Goal: Task Accomplishment & Management: Use online tool/utility

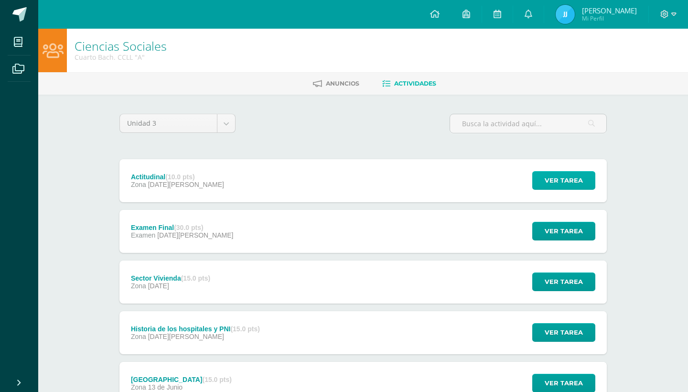
click at [560, 172] on span "Ver tarea" at bounding box center [564, 181] width 38 height 18
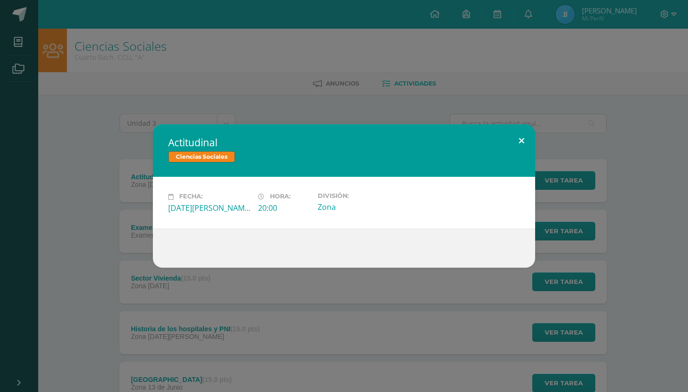
click at [519, 152] on button at bounding box center [521, 140] width 27 height 32
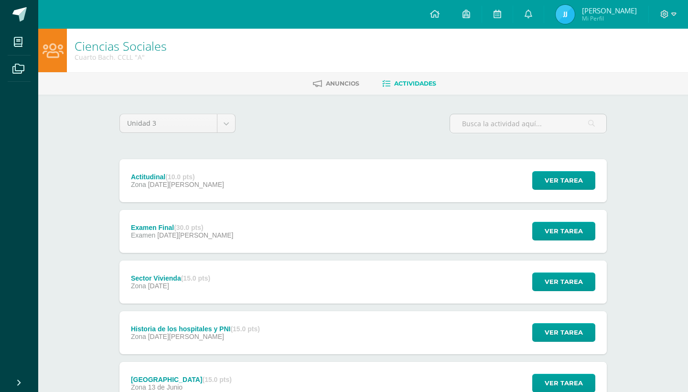
click at [565, 231] on div "Ver tarea" at bounding box center [562, 231] width 89 height 43
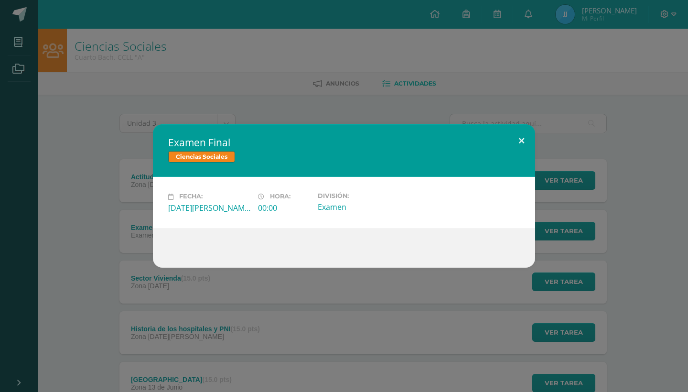
click at [511, 154] on button at bounding box center [521, 140] width 27 height 32
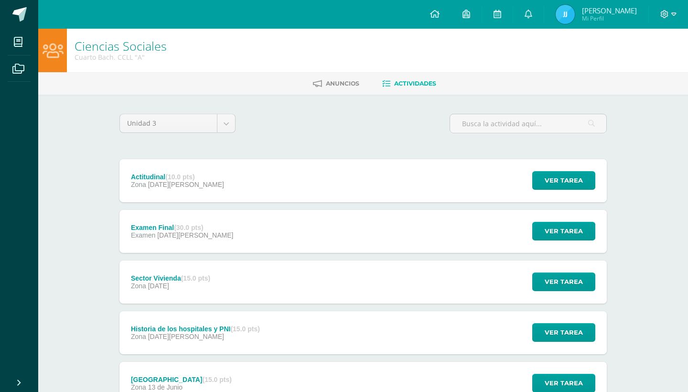
click at [576, 279] on div "Ver tarea" at bounding box center [562, 281] width 89 height 43
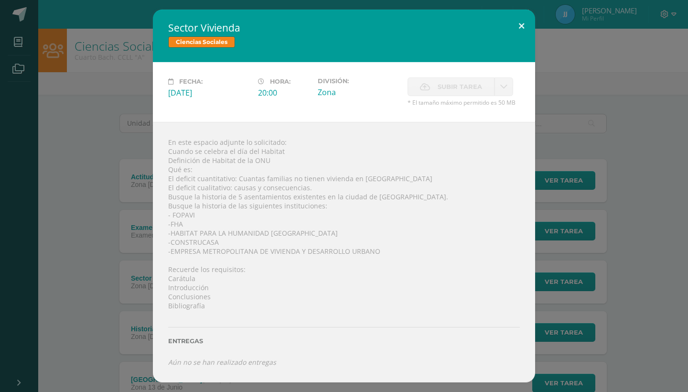
click at [519, 42] on button at bounding box center [521, 26] width 27 height 32
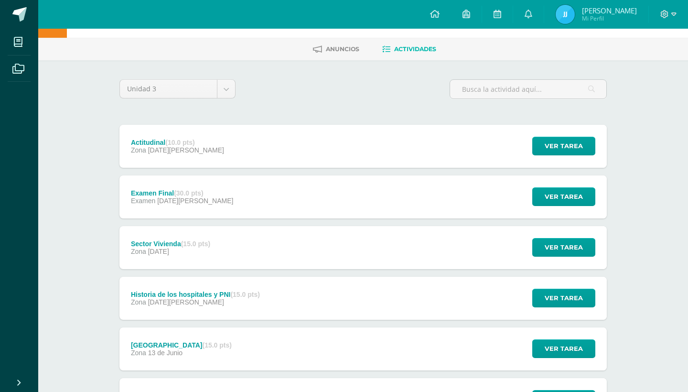
scroll to position [35, 0]
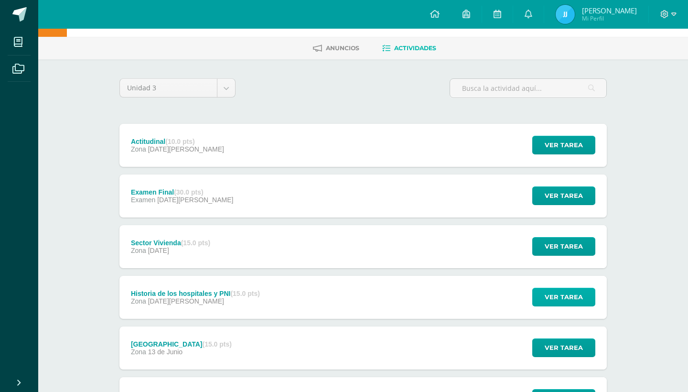
click at [562, 288] on span "Ver tarea" at bounding box center [564, 297] width 38 height 18
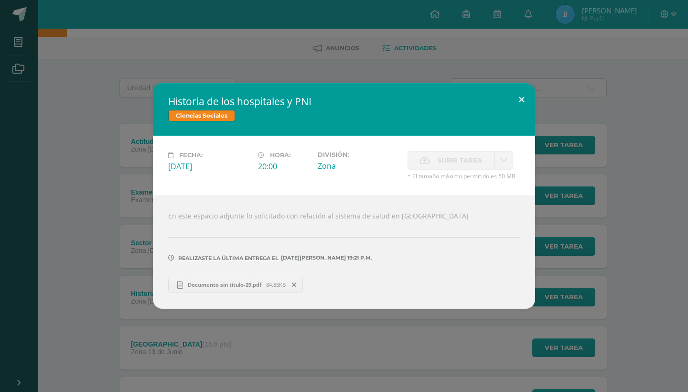
click at [525, 114] on button at bounding box center [521, 99] width 27 height 32
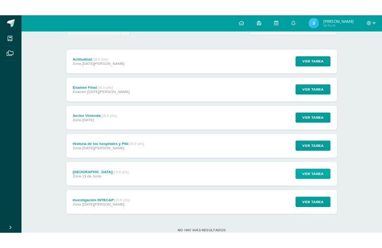
scroll to position [97, 0]
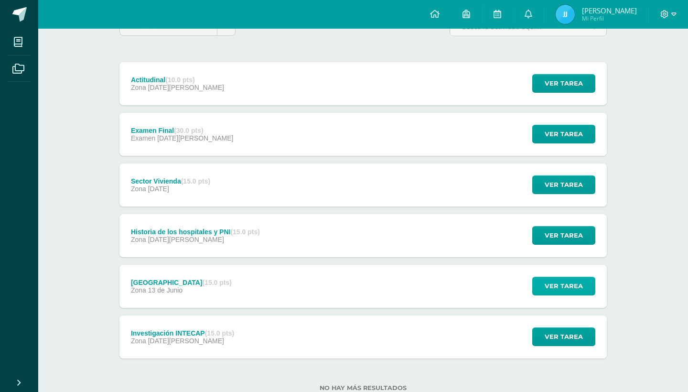
click at [570, 277] on span "Ver tarea" at bounding box center [564, 286] width 38 height 18
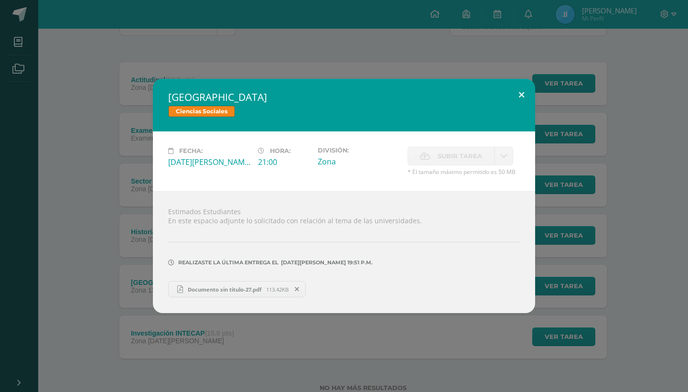
click at [528, 110] on button at bounding box center [521, 95] width 27 height 32
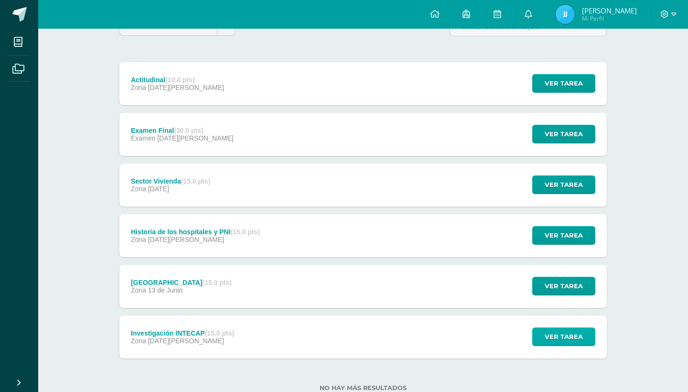
click at [558, 328] on span "Ver tarea" at bounding box center [564, 337] width 38 height 18
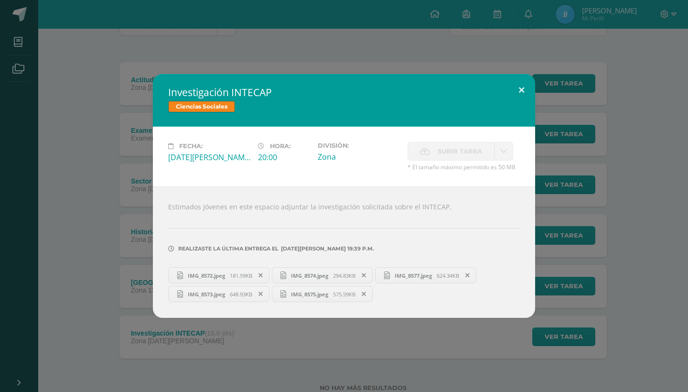
click at [519, 100] on button at bounding box center [521, 90] width 27 height 32
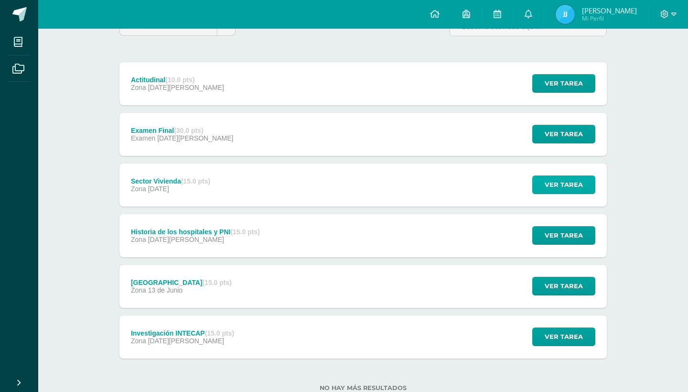
click at [550, 175] on button "Ver tarea" at bounding box center [563, 184] width 63 height 19
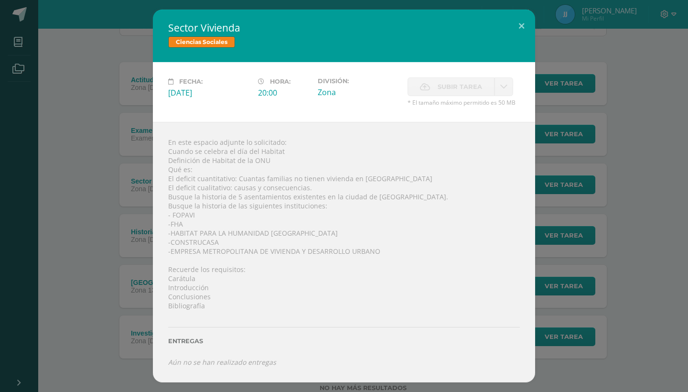
scroll to position [0, 0]
click at [518, 42] on button at bounding box center [521, 26] width 27 height 32
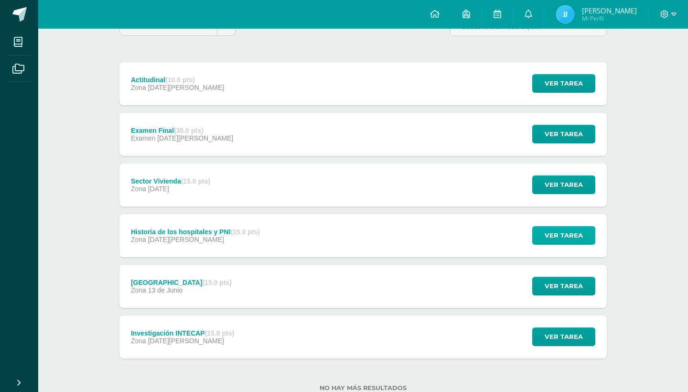
click at [570, 226] on span "Ver tarea" at bounding box center [564, 235] width 38 height 18
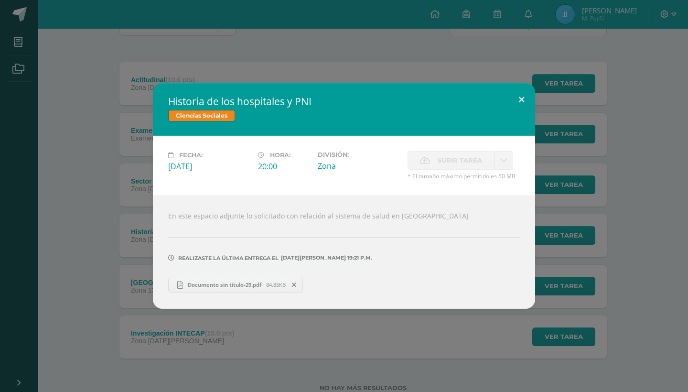
click at [528, 112] on button at bounding box center [521, 99] width 27 height 32
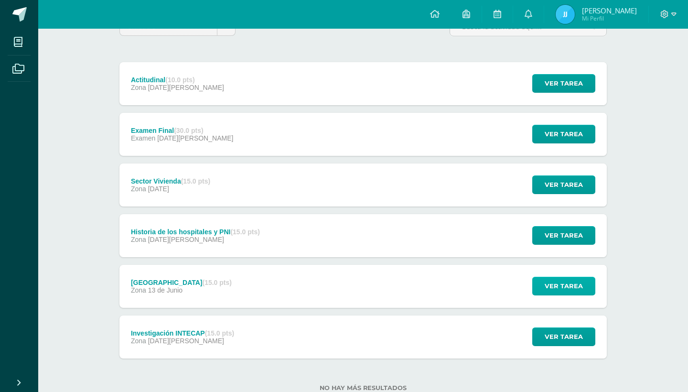
click at [541, 277] on button "Ver tarea" at bounding box center [563, 286] width 63 height 19
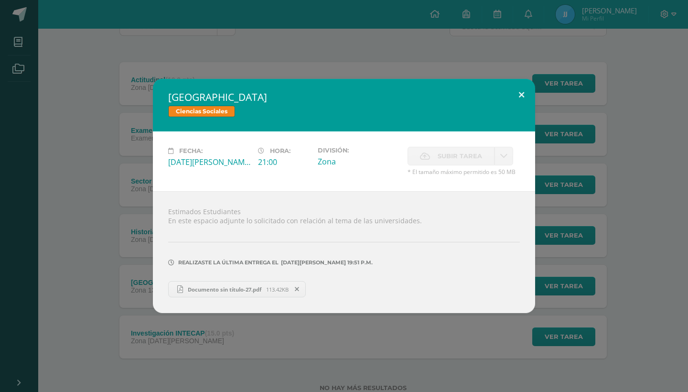
click at [519, 111] on button at bounding box center [521, 95] width 27 height 32
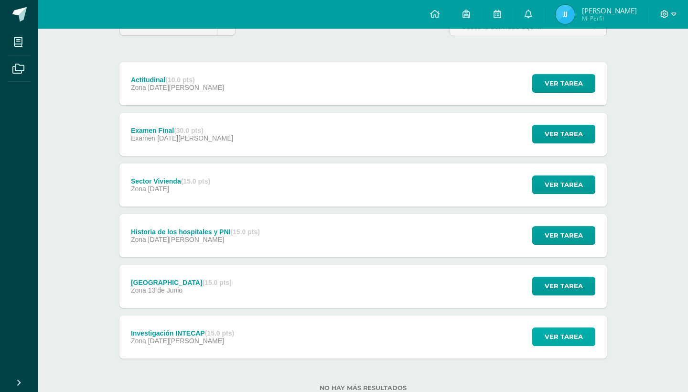
click at [543, 327] on button "Ver tarea" at bounding box center [563, 336] width 63 height 19
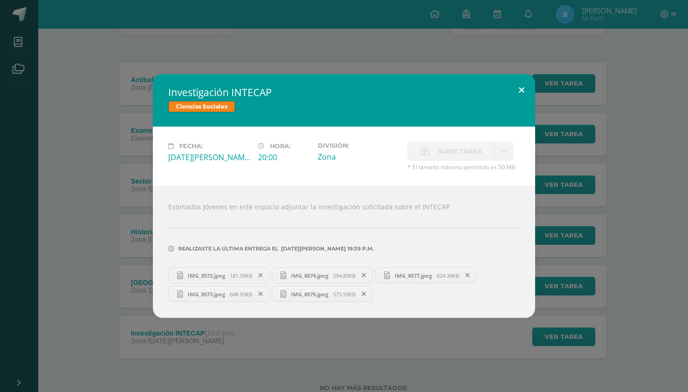
click at [525, 107] on button at bounding box center [521, 90] width 27 height 32
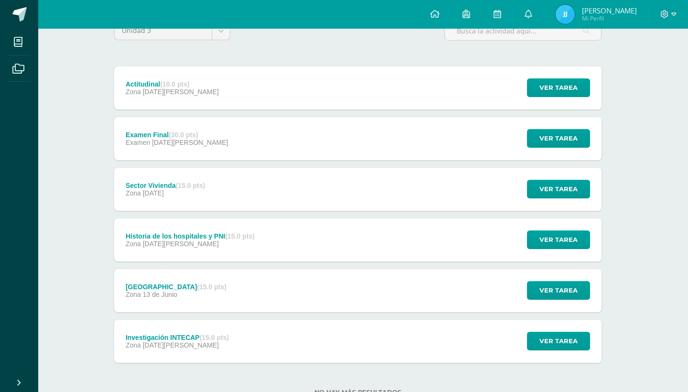
scroll to position [93, 6]
